Goal: Information Seeking & Learning: Learn about a topic

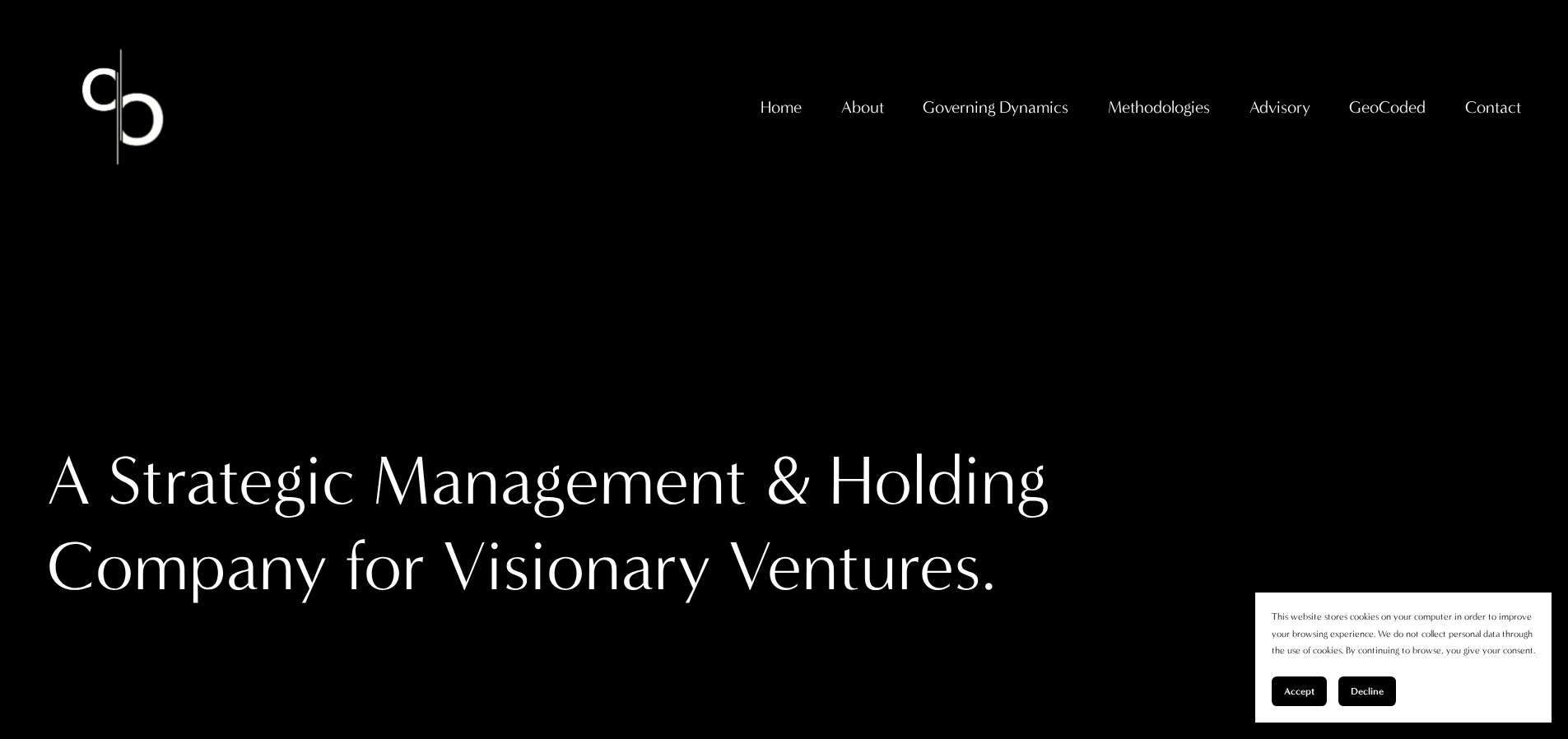
click at [0, 0] on span "GeoCoded Special Reports" at bounding box center [0, 0] width 0 height 0
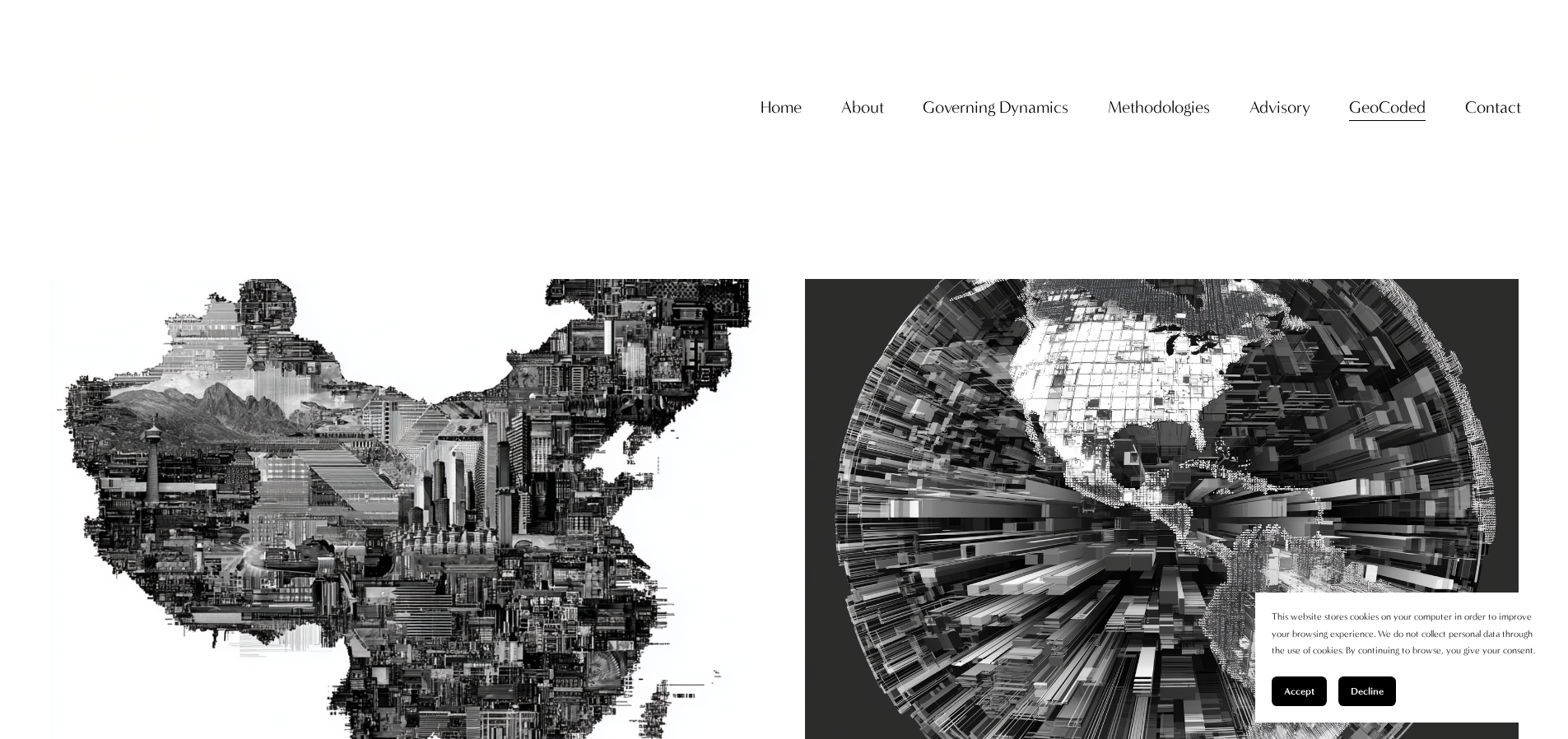
scroll to position [529, 0]
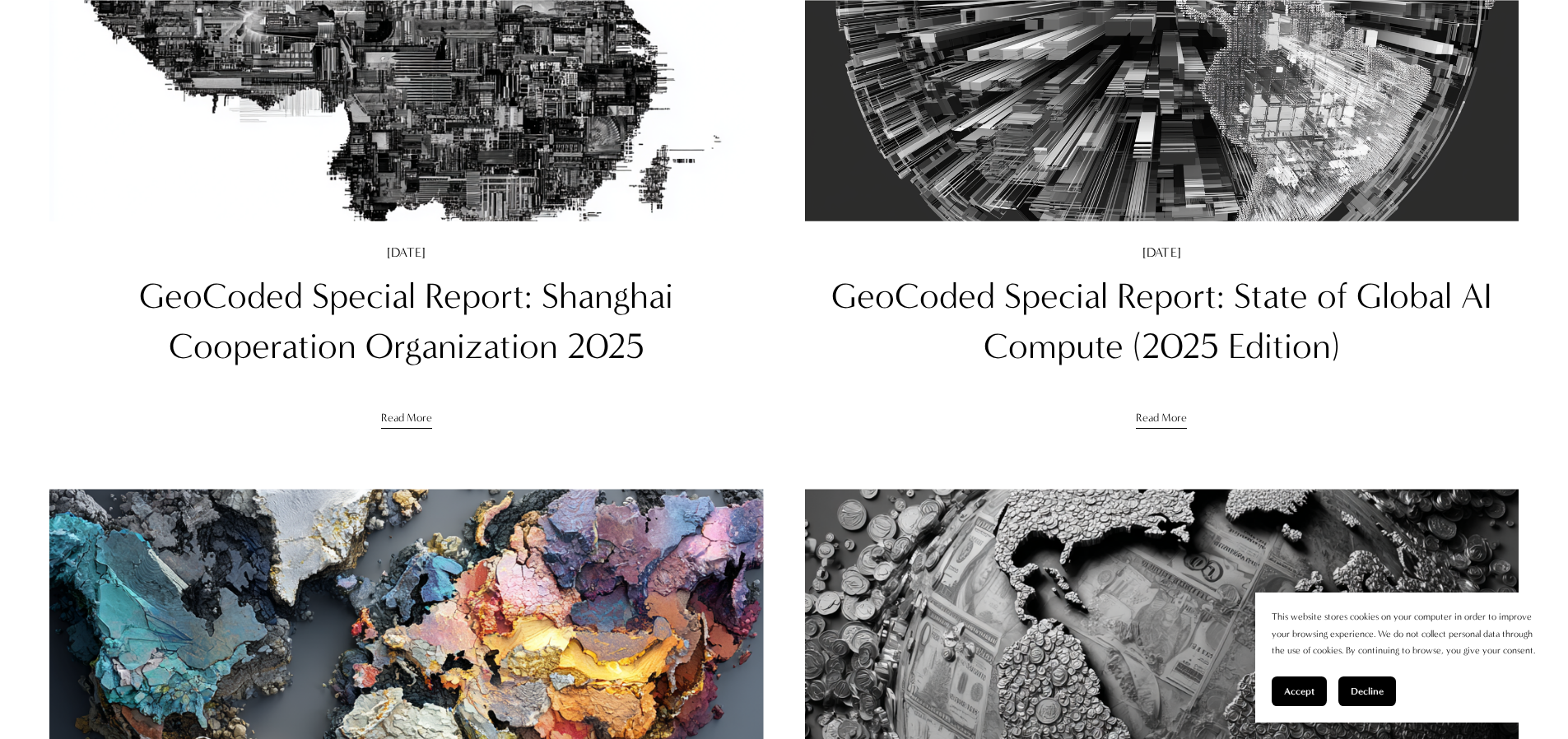
click at [514, 315] on link "GeoCoded Special Report: Shanghai Cooperation Organization 2025" at bounding box center [407, 321] width 535 height 92
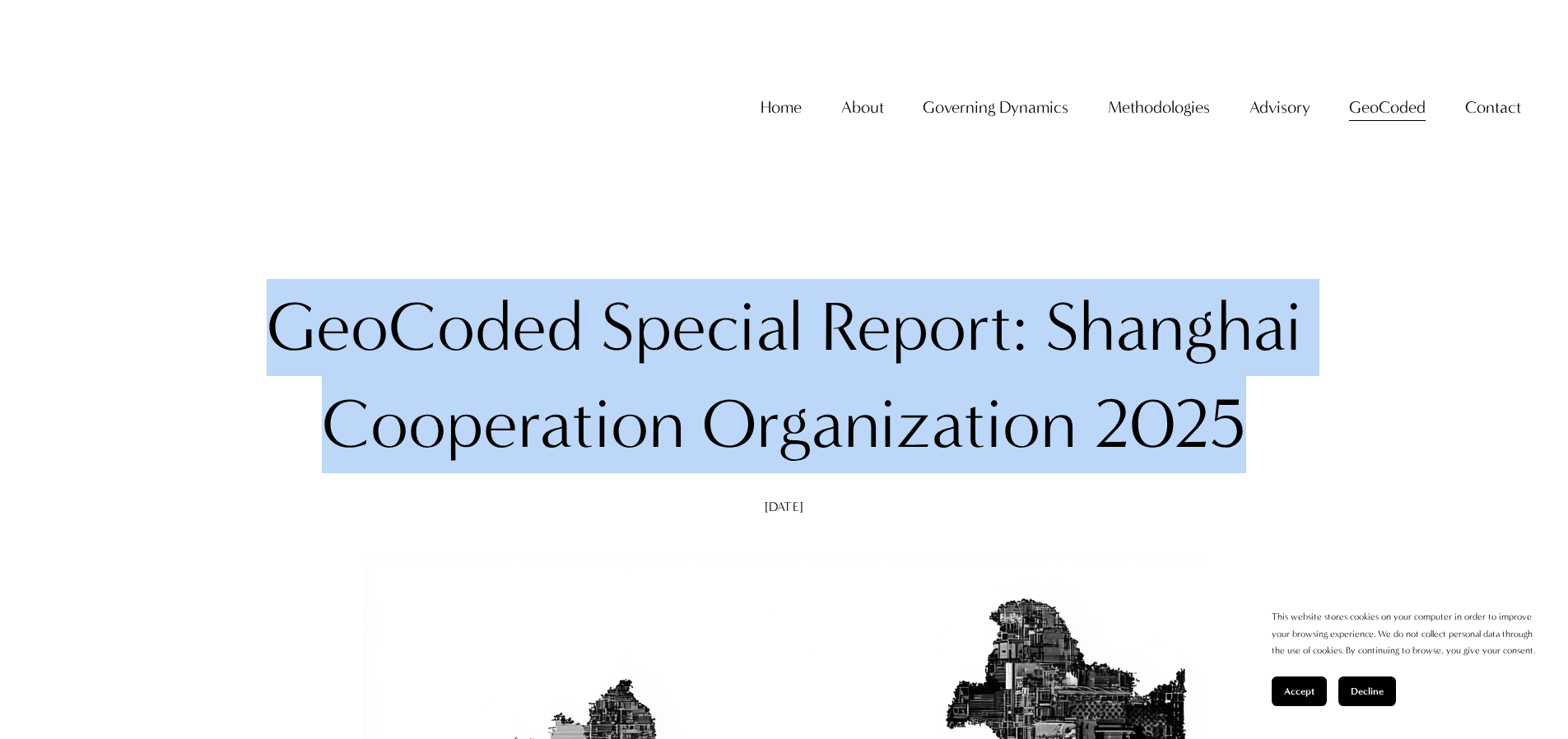
drag, startPoint x: 261, startPoint y: 325, endPoint x: 1284, endPoint y: 437, distance: 1029.1
click at [1284, 437] on h1 "GeoCoded Special Report: Shanghai Cooperation Organization 2025" at bounding box center [784, 376] width 1165 height 195
copy h1 "GeoCoded Special Report: Shanghai Cooperation Organization 2025"
click at [782, 125] on link "Home" at bounding box center [781, 107] width 42 height 34
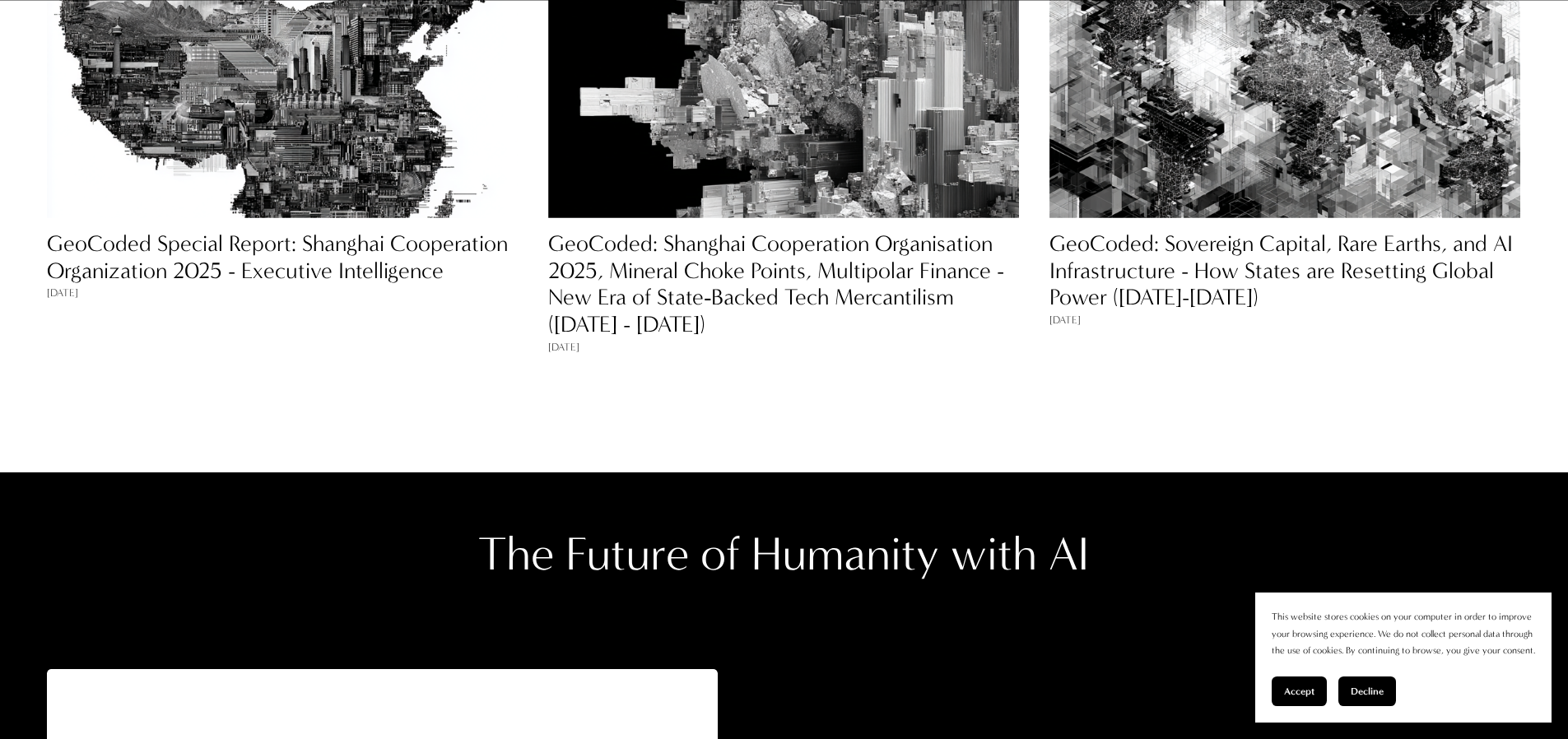
scroll to position [1737, 0]
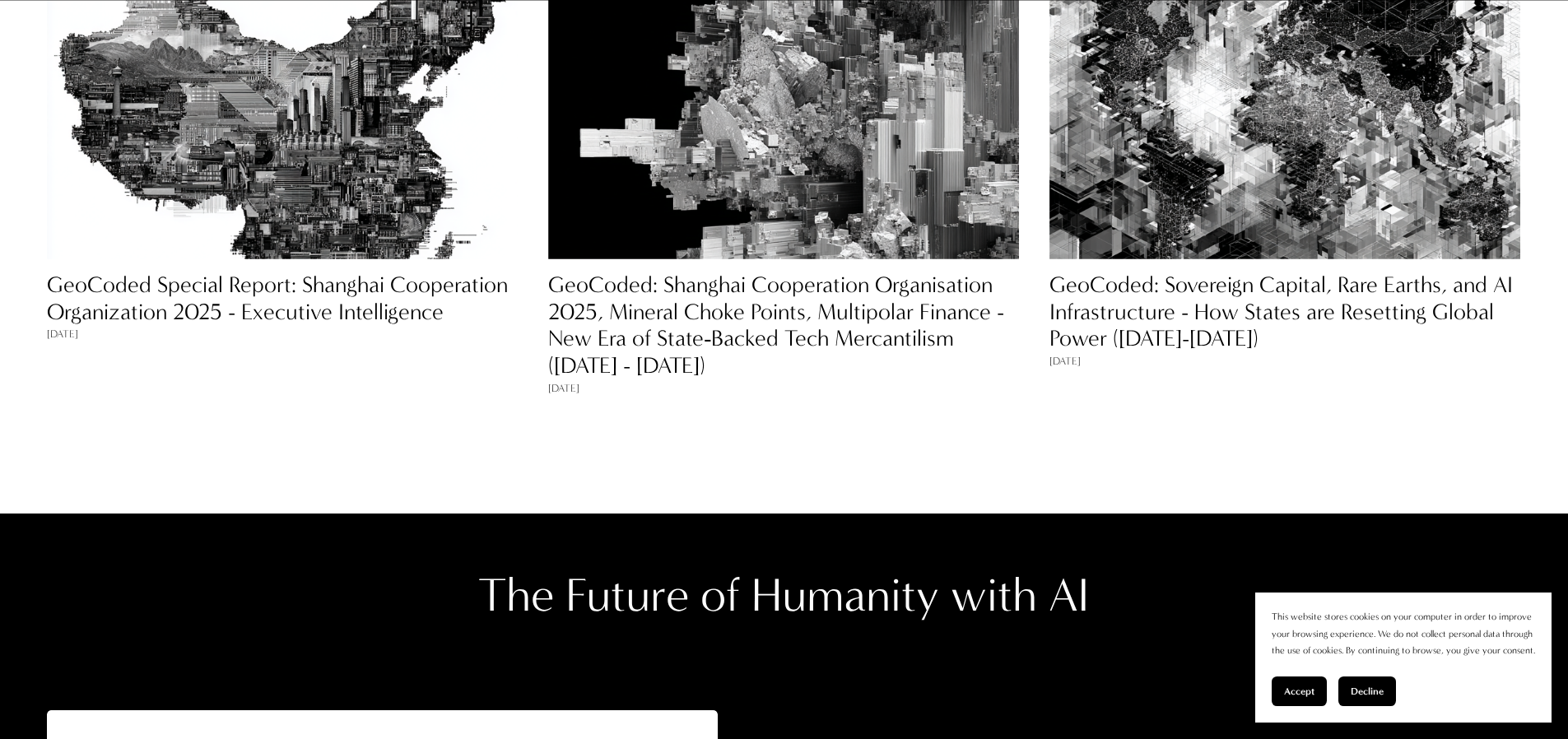
click at [377, 202] on img at bounding box center [282, 125] width 471 height 471
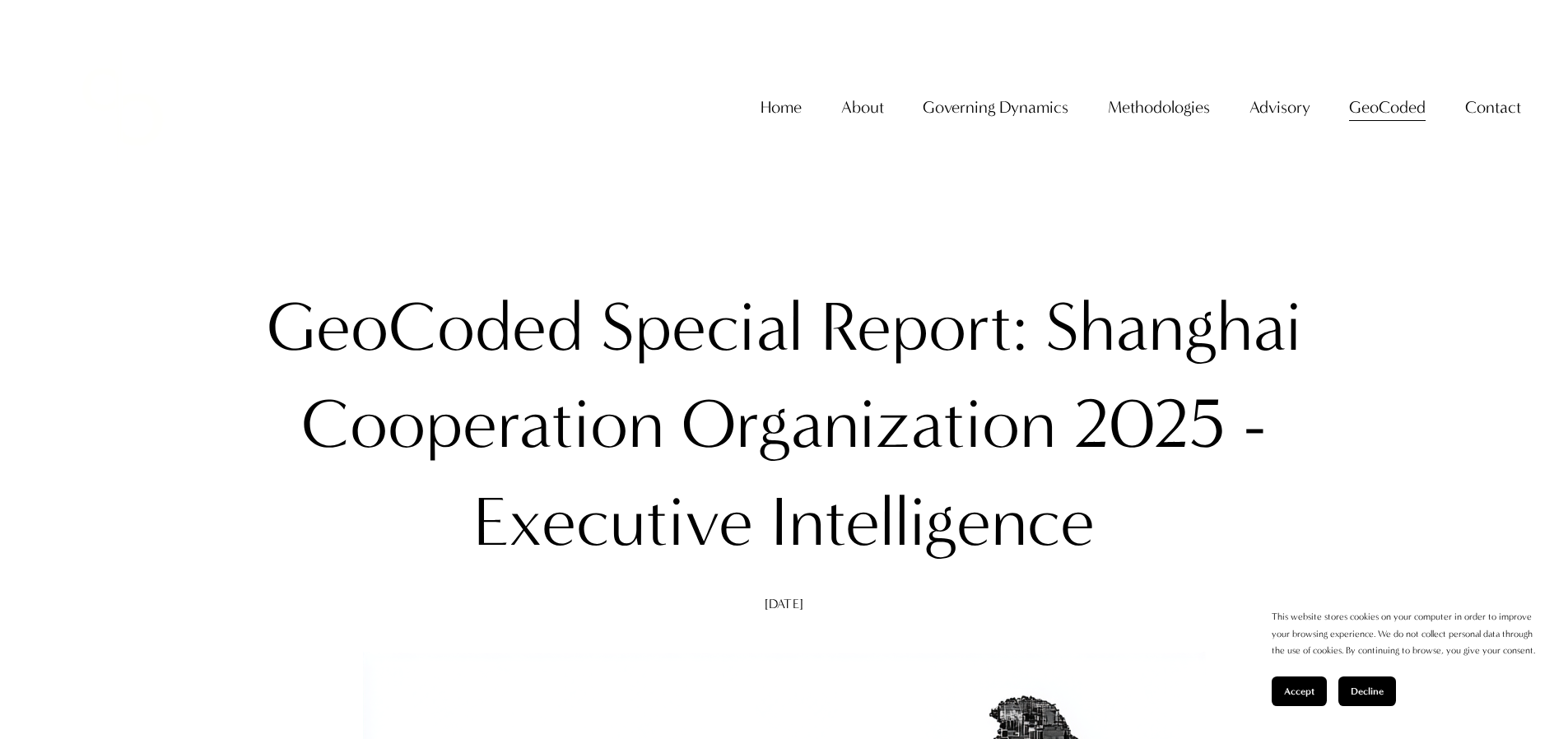
click at [0, 0] on span "GeoCoded - Weekly" at bounding box center [0, 0] width 0 height 0
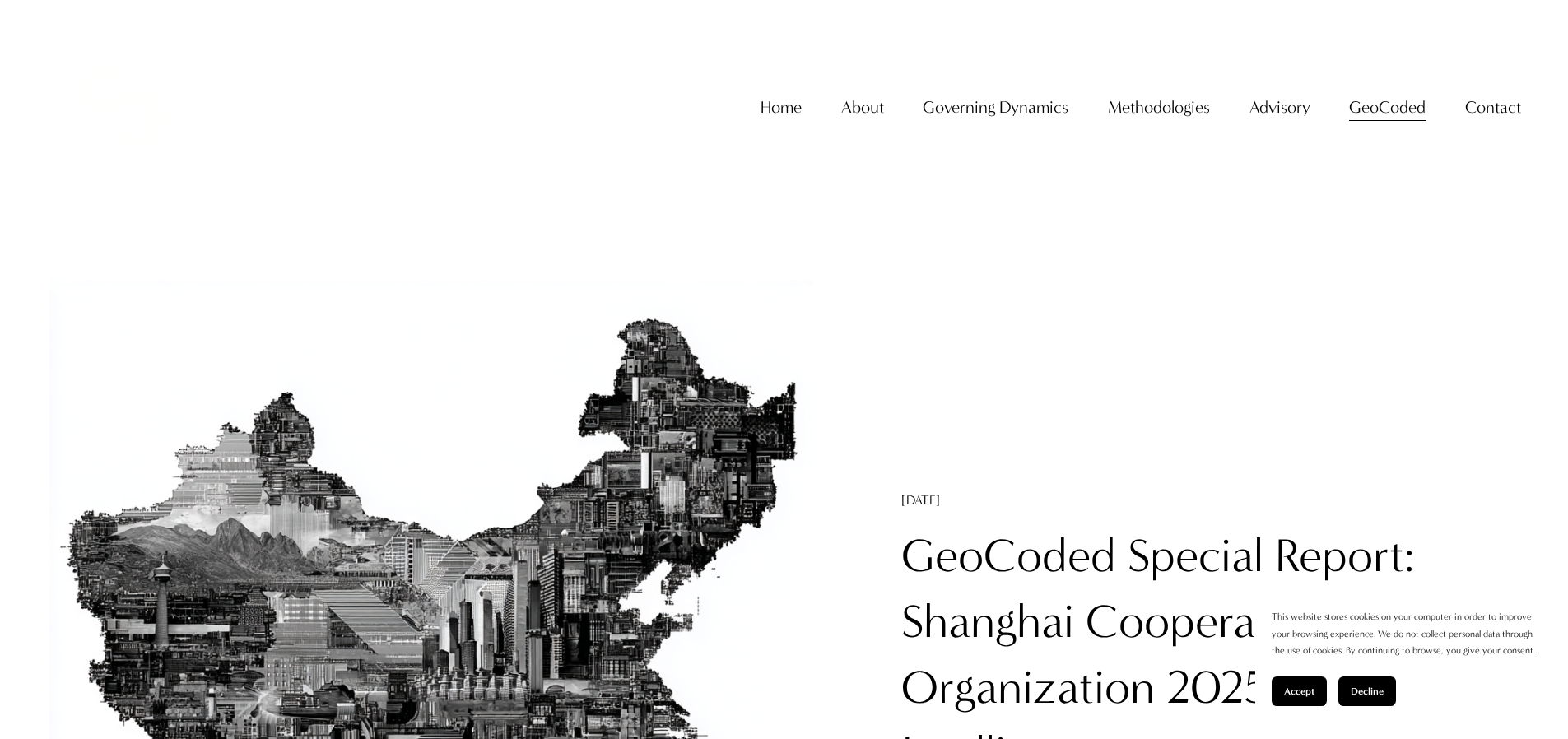
click at [970, 561] on link "GeoCoded Special Report: Shanghai Cooperation Organization 2025 - Executive Int…" at bounding box center [1198, 655] width 593 height 252
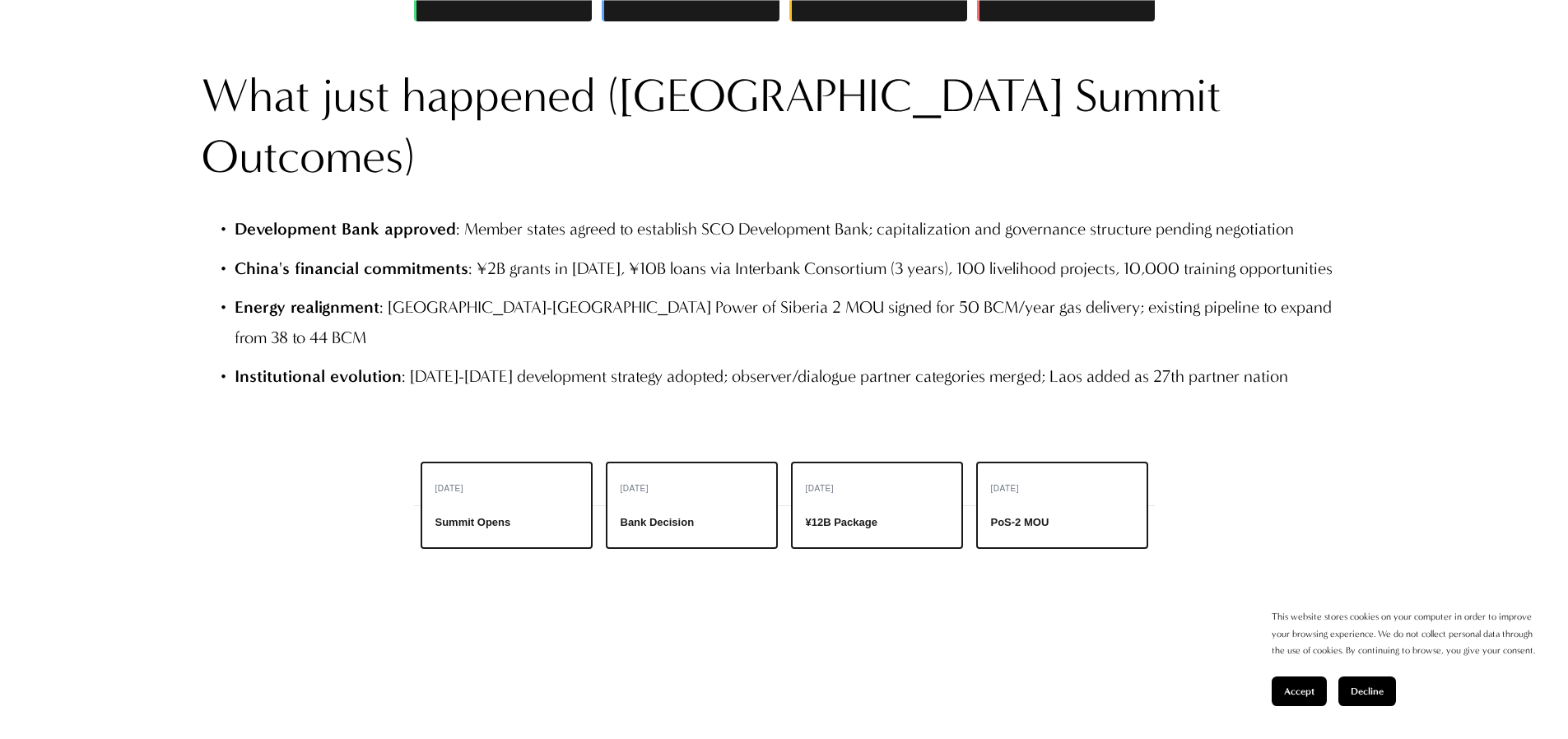
scroll to position [2038, 0]
